Goal: Navigation & Orientation: Find specific page/section

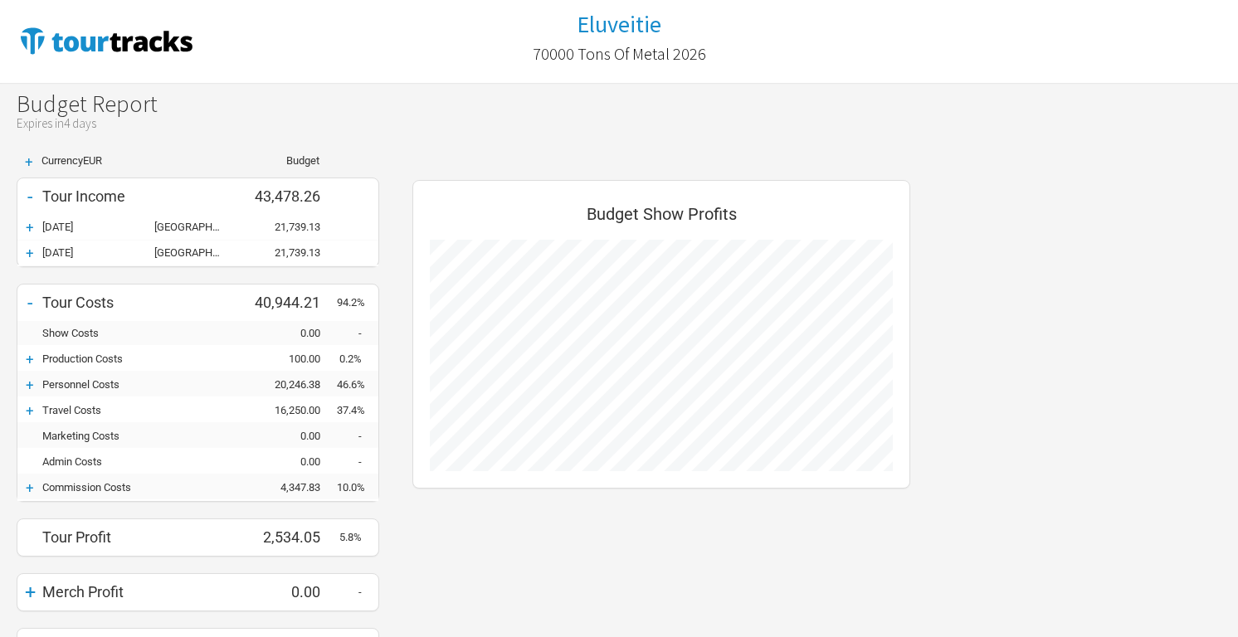
scroll to position [510, 531]
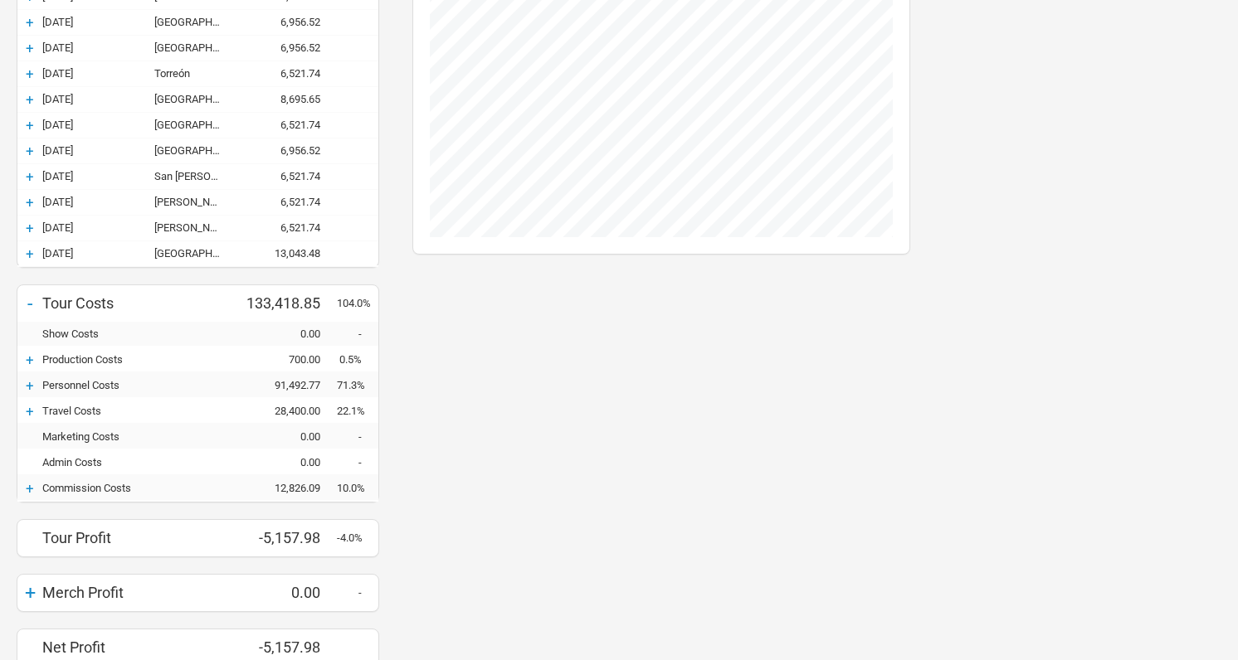
scroll to position [308, 0]
click at [32, 383] on div "+" at bounding box center [29, 385] width 25 height 17
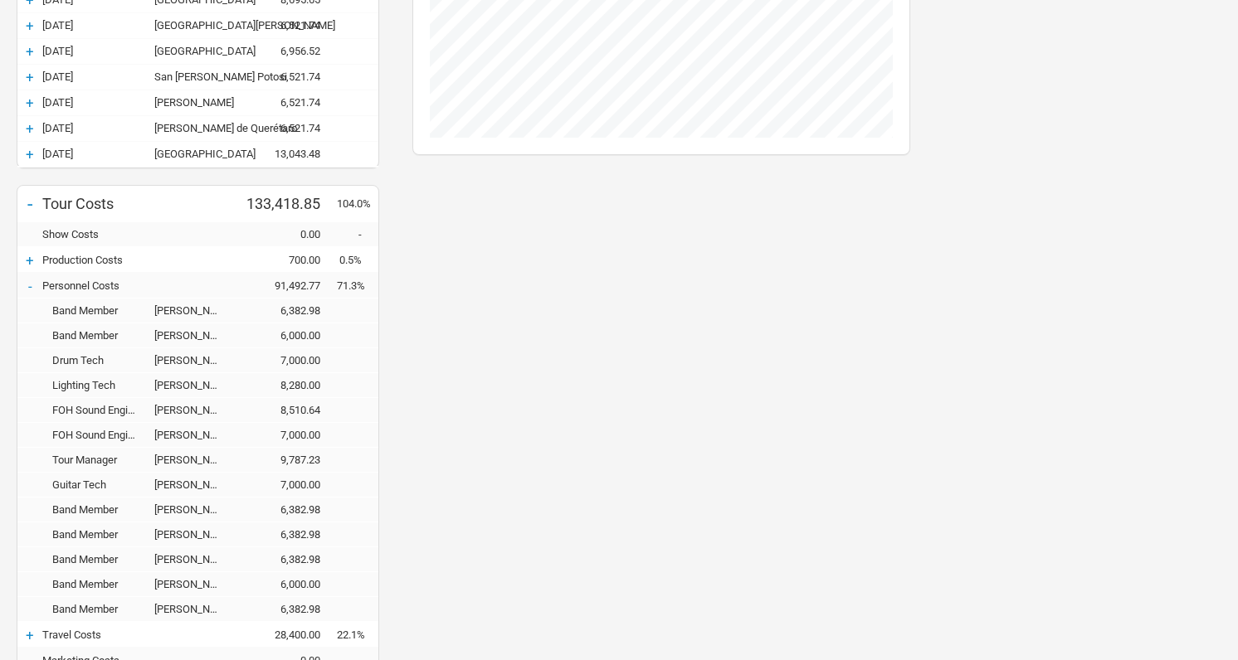
scroll to position [516, 0]
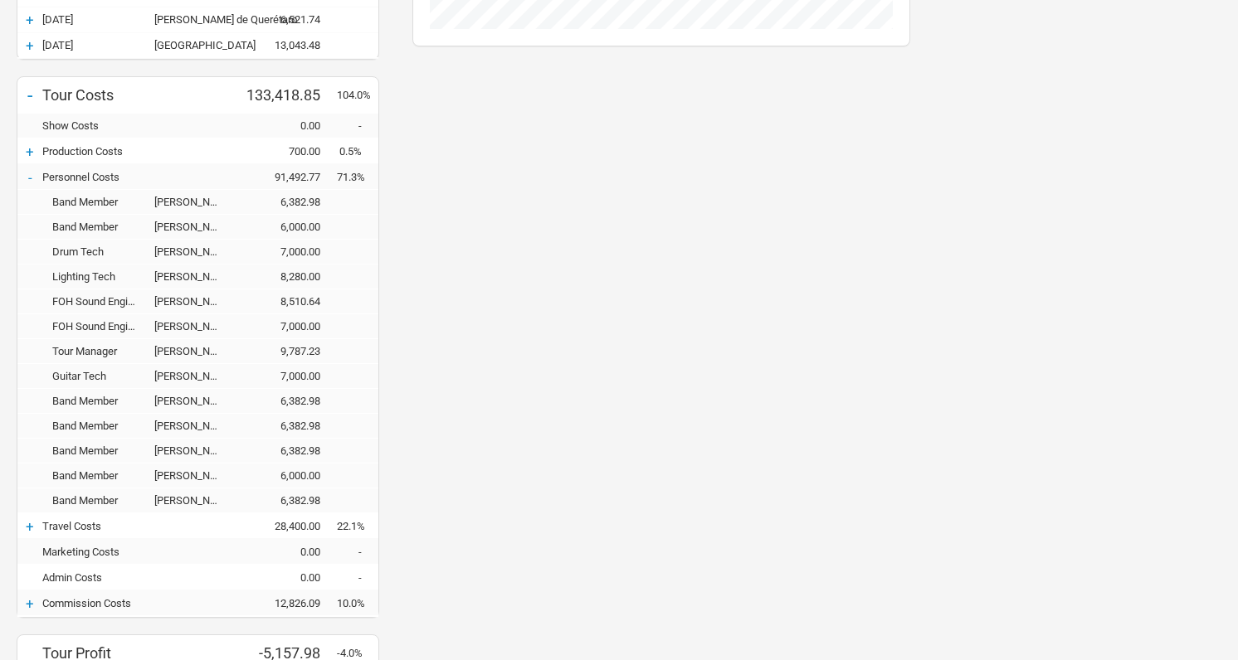
click at [32, 523] on div "+" at bounding box center [29, 526] width 25 height 17
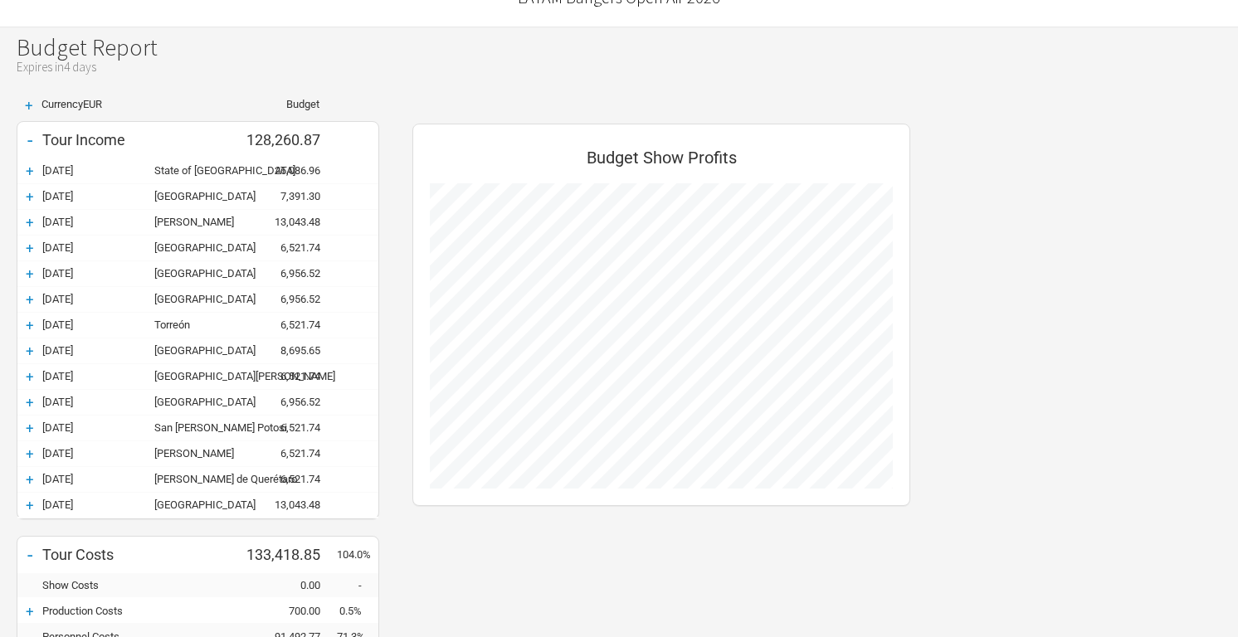
scroll to position [81, 0]
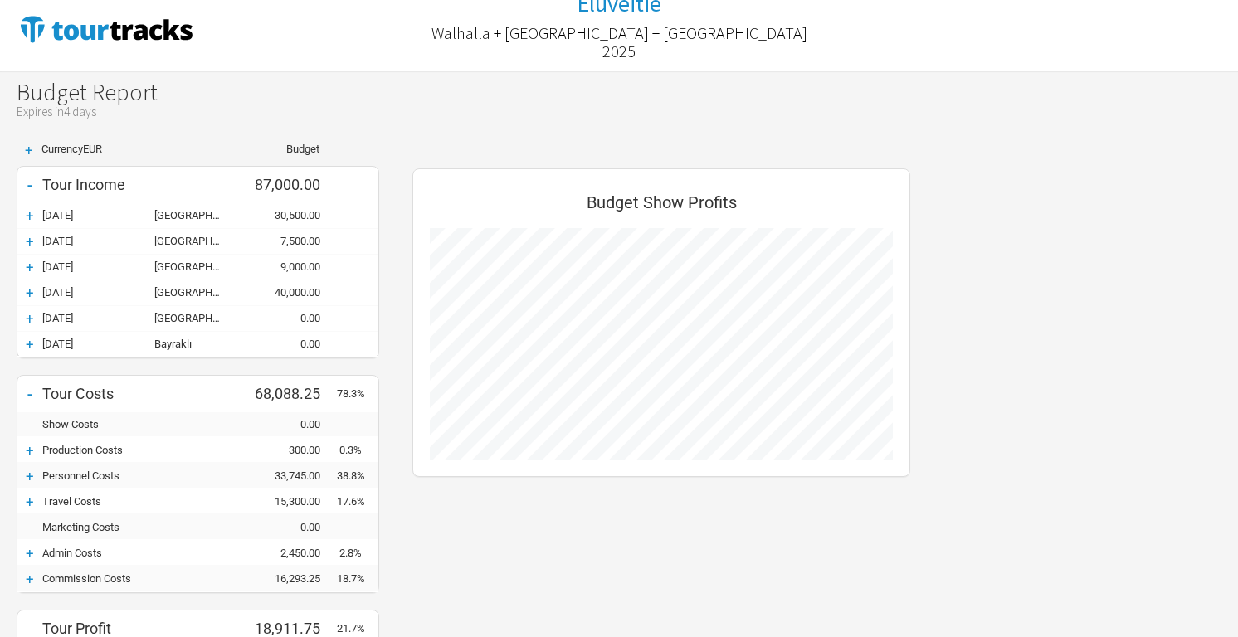
scroll to position [32, 0]
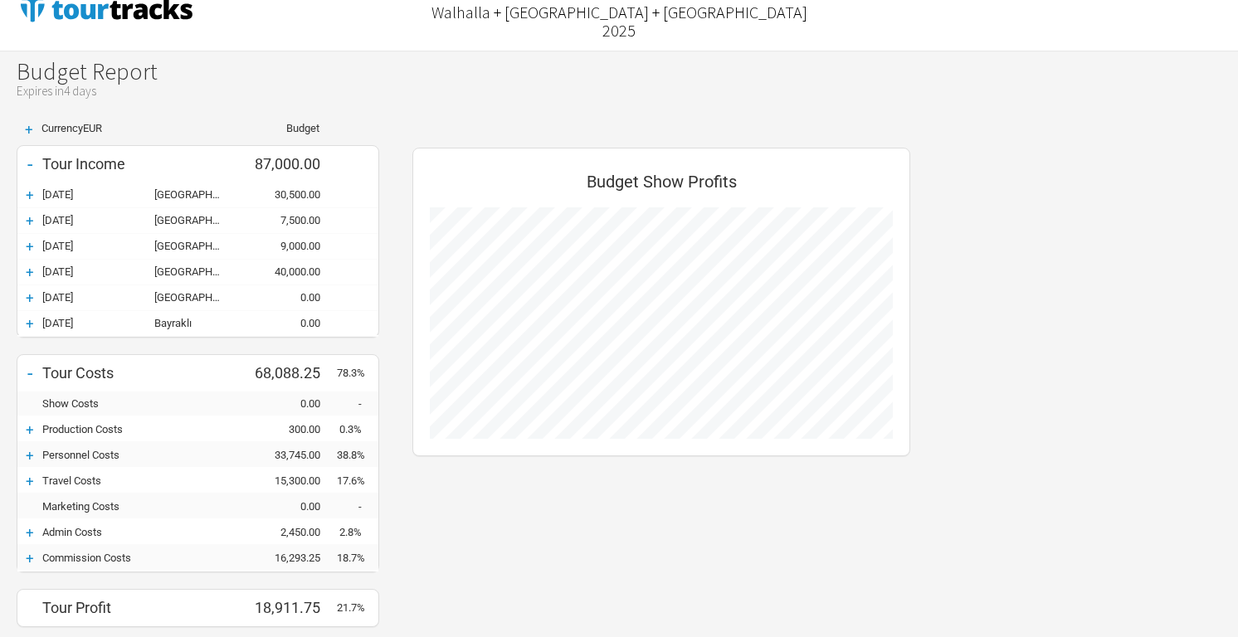
click at [31, 455] on div "+" at bounding box center [29, 455] width 25 height 17
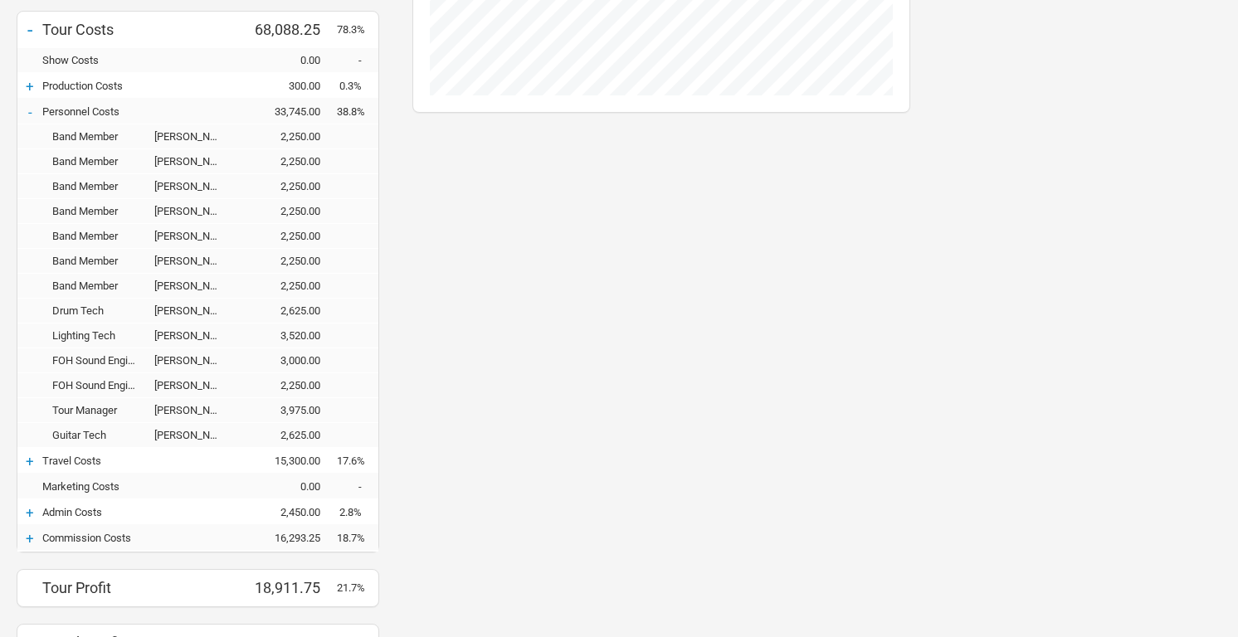
scroll to position [397, 0]
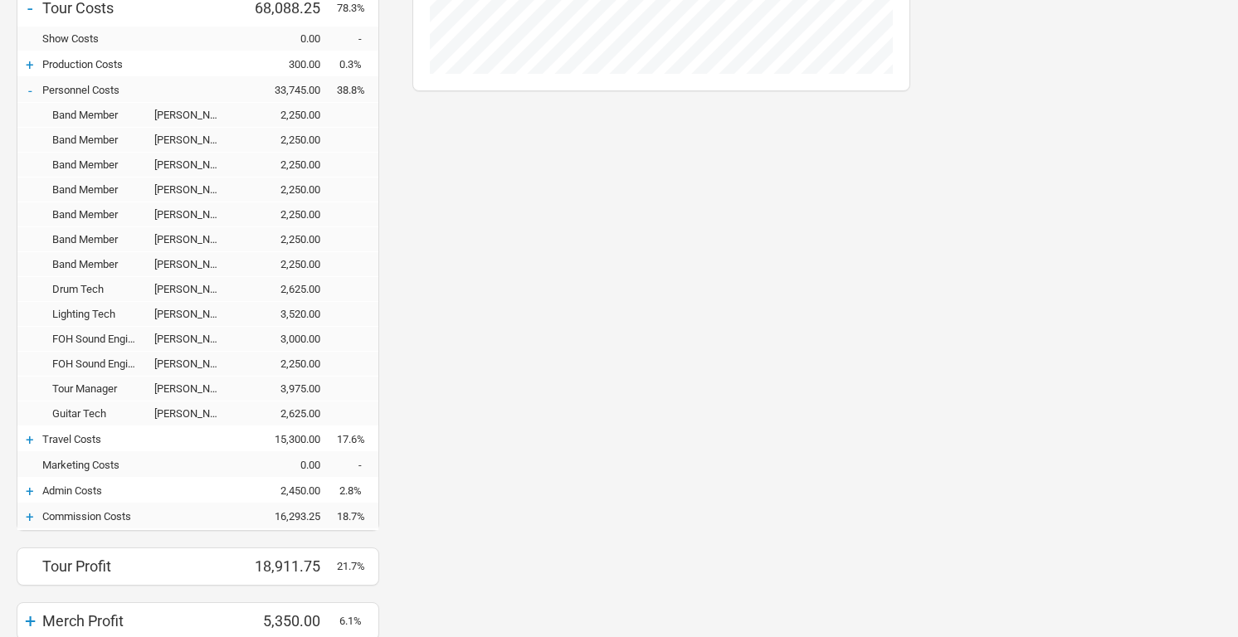
click at [29, 493] on div "+" at bounding box center [29, 491] width 25 height 17
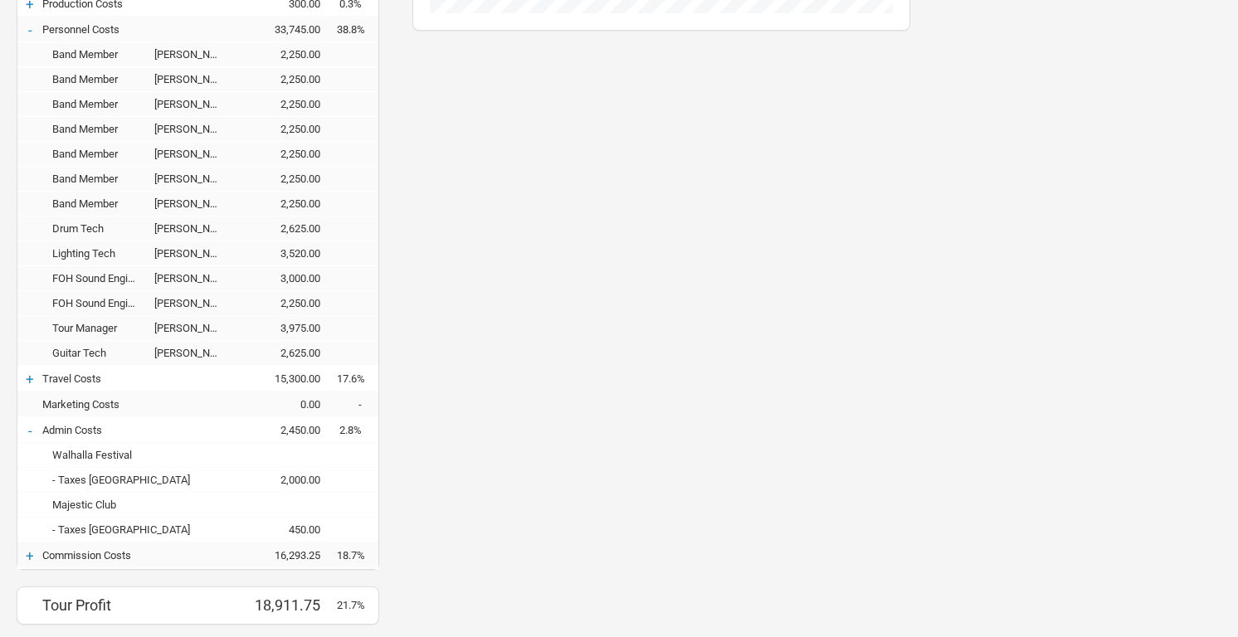
scroll to position [460, 0]
click at [27, 555] on div "+" at bounding box center [29, 554] width 25 height 17
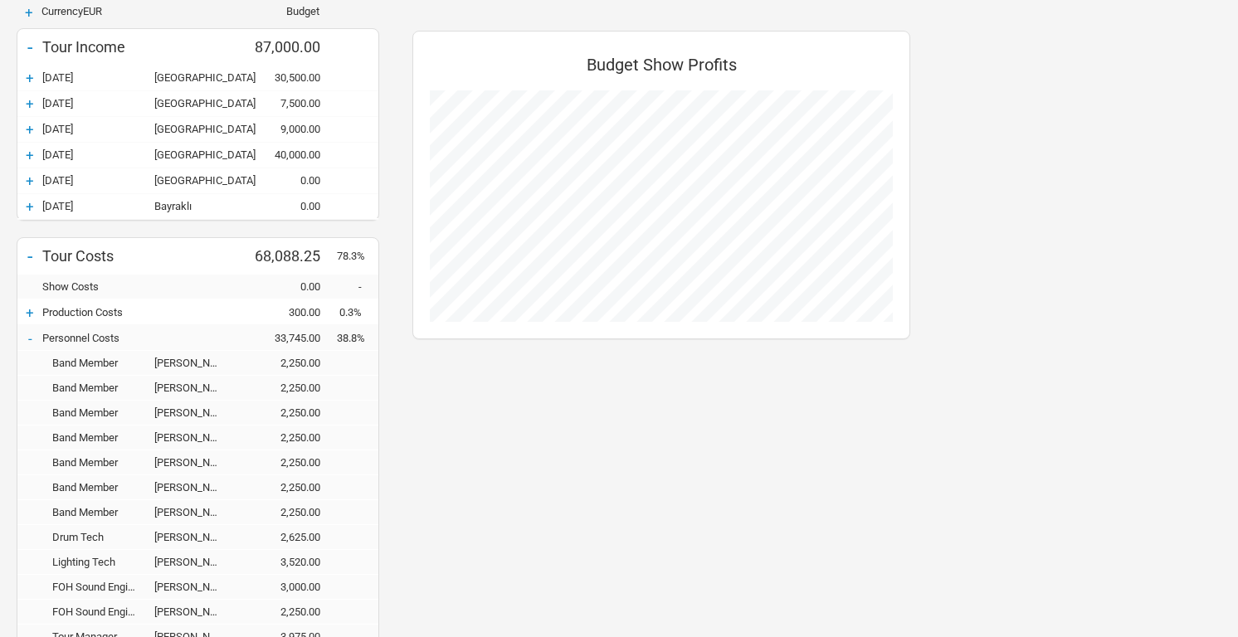
scroll to position [117, 0]
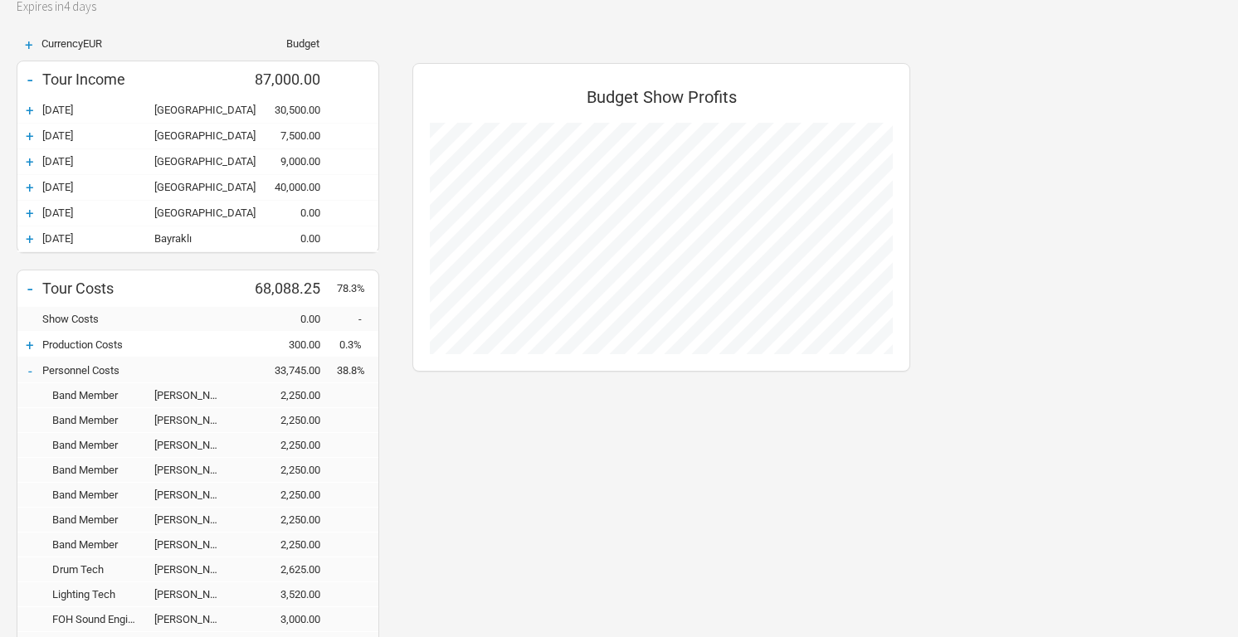
click at [31, 346] on div "+" at bounding box center [29, 345] width 25 height 17
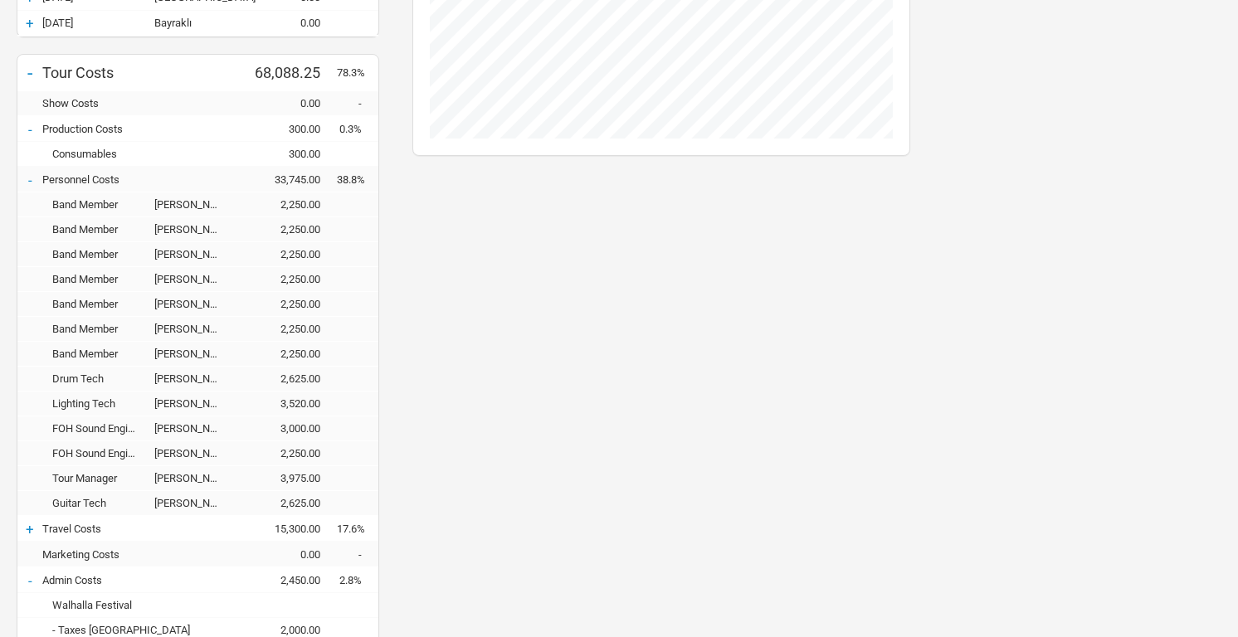
scroll to position [391, 0]
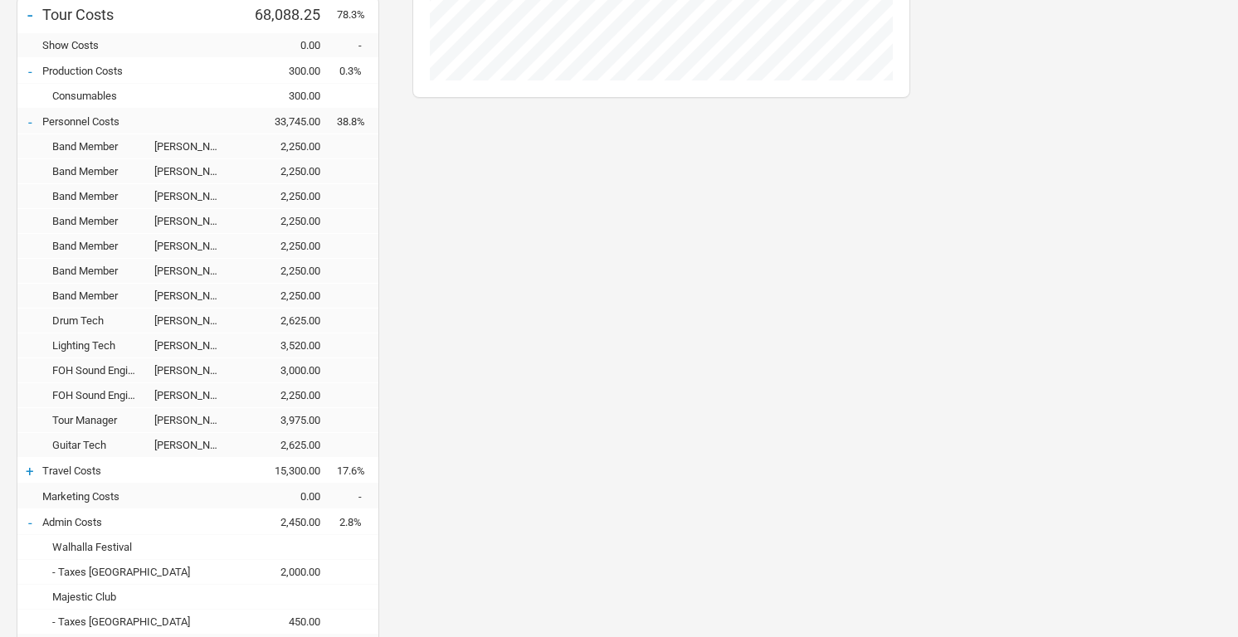
click at [28, 466] on div "+" at bounding box center [29, 471] width 25 height 17
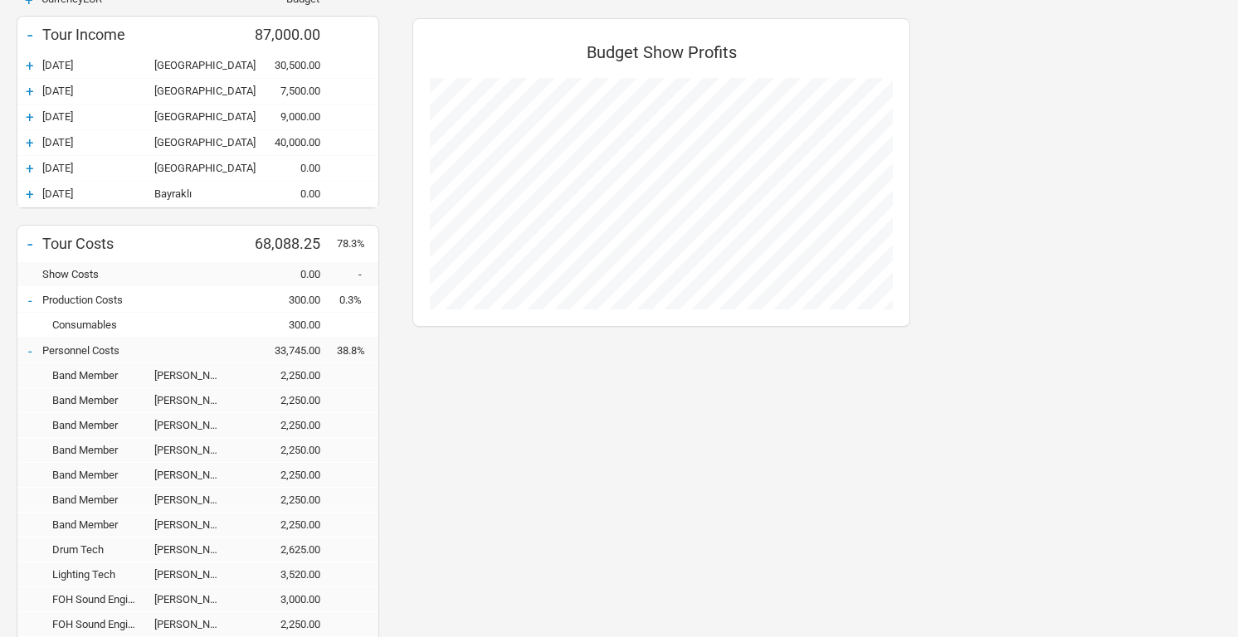
scroll to position [158, 0]
